Goal: Check status: Check status

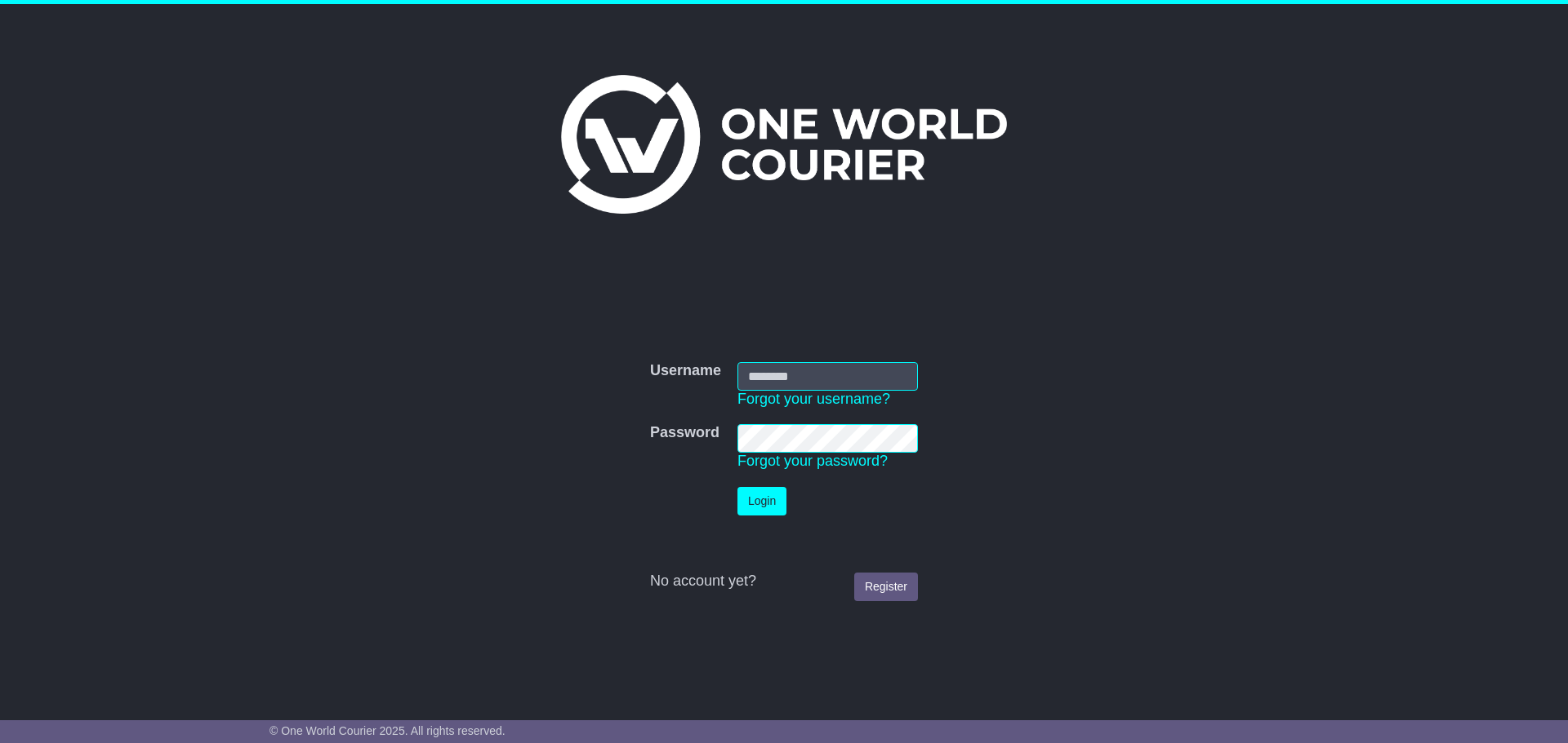
type input "**********"
click at [795, 499] on td "Login" at bounding box center [827, 501] width 197 height 45
click at [771, 503] on button "Login" at bounding box center [762, 501] width 49 height 29
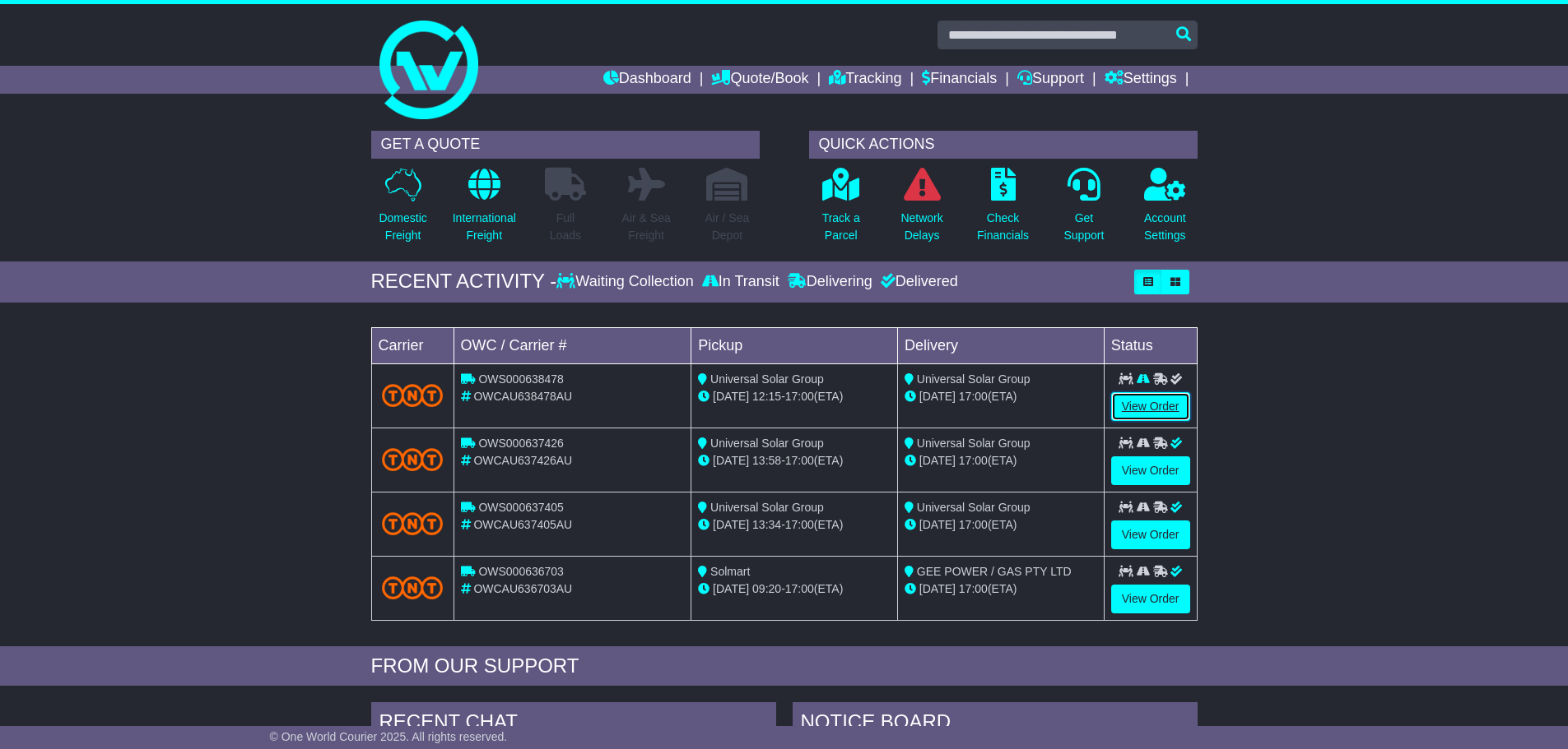
click at [1152, 409] on link "View Order" at bounding box center [1150, 407] width 79 height 29
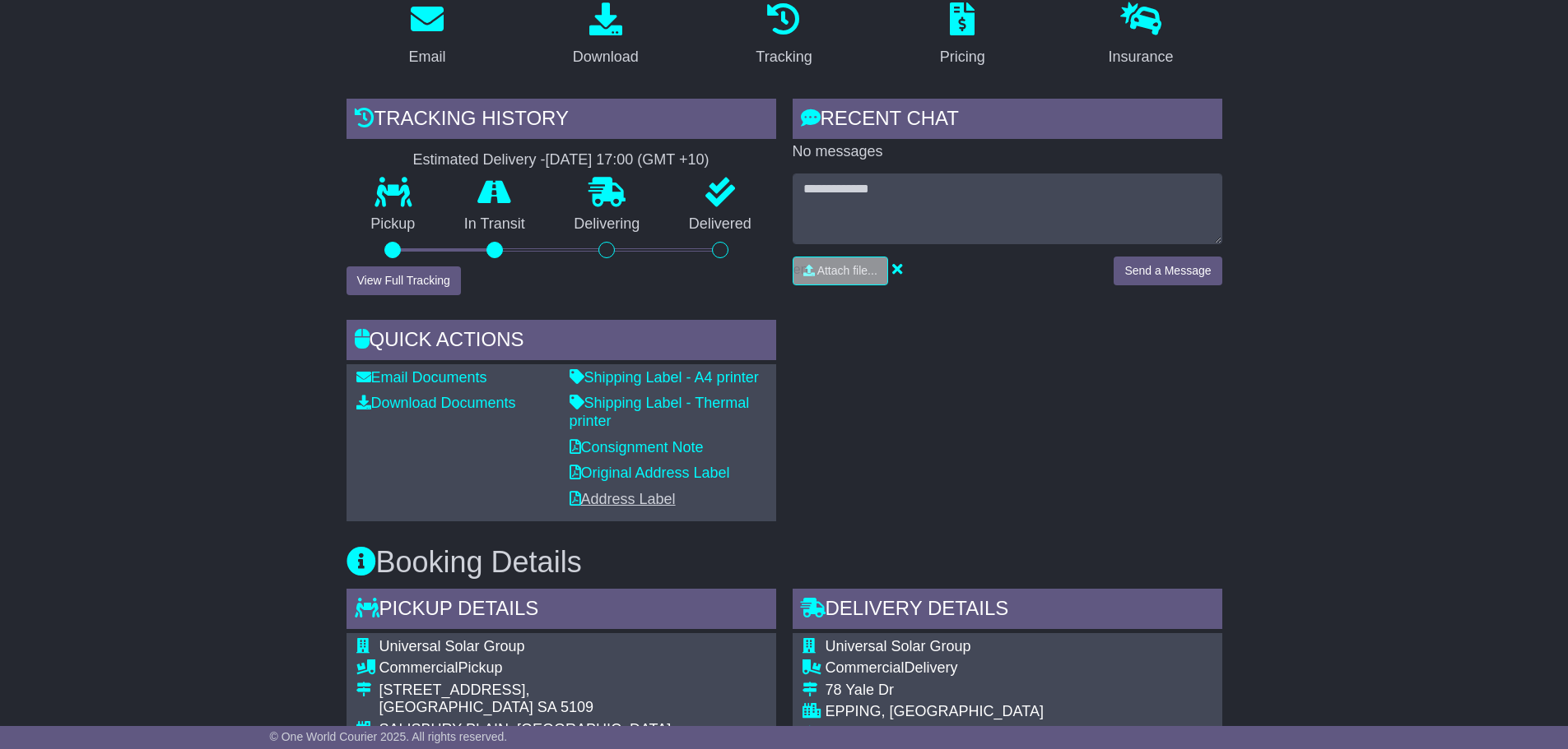
scroll to position [329, 0]
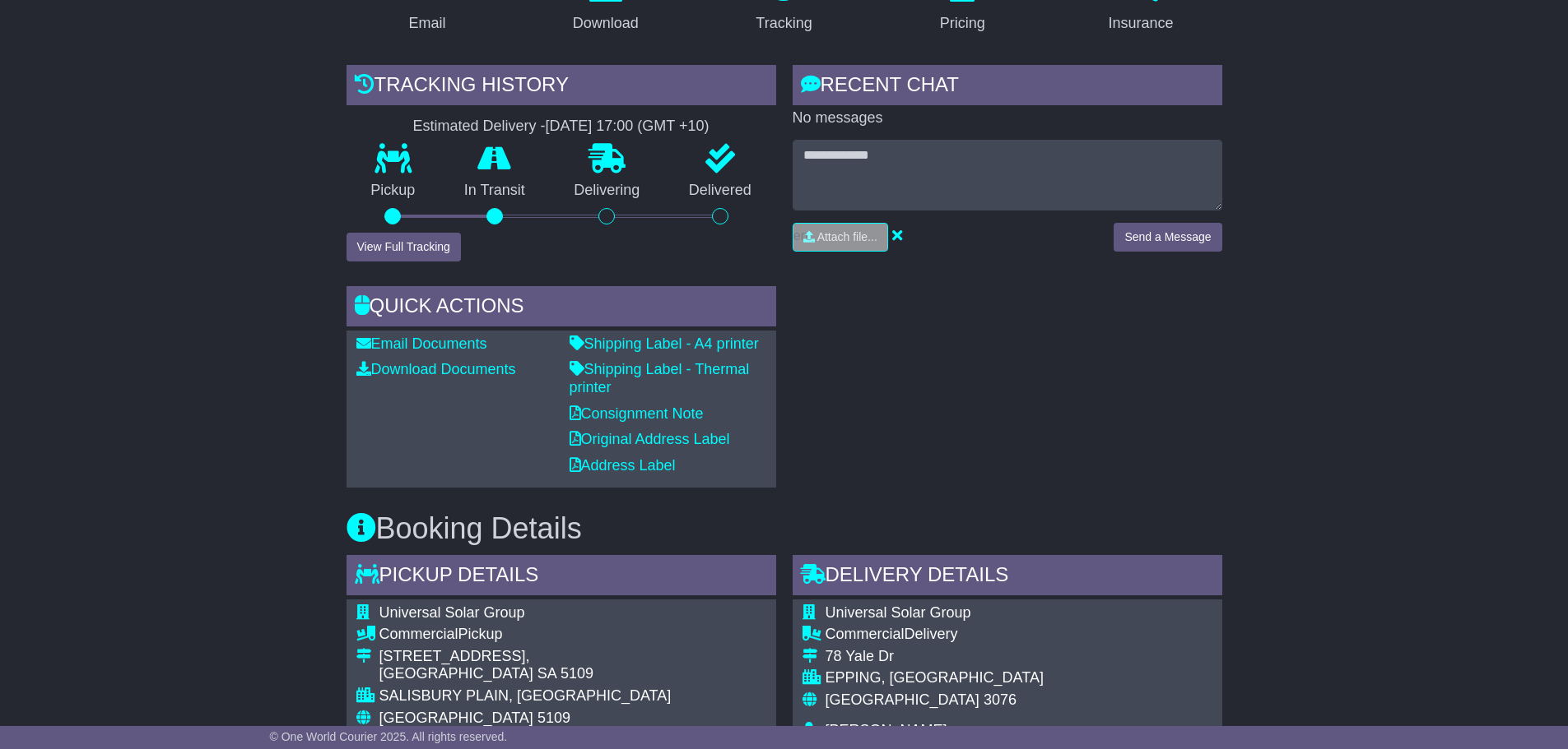
click at [398, 221] on div at bounding box center [392, 216] width 17 height 17
click at [483, 209] on div at bounding box center [494, 216] width 110 height 17
